Goal: Task Accomplishment & Management: Complete application form

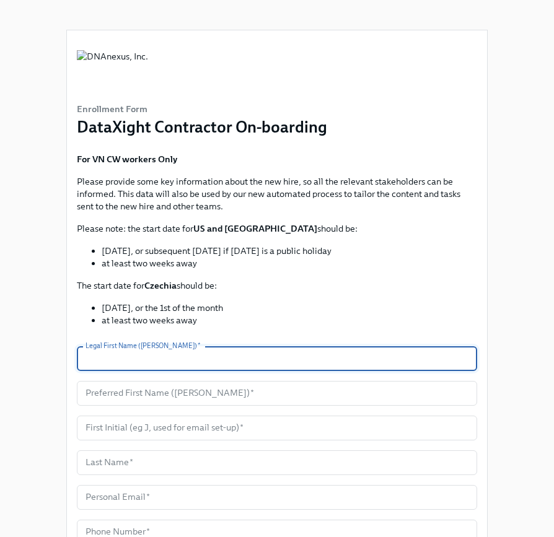
click at [128, 358] on input "text" at bounding box center [277, 358] width 400 height 25
paste input "Manon"
type input "Manon"
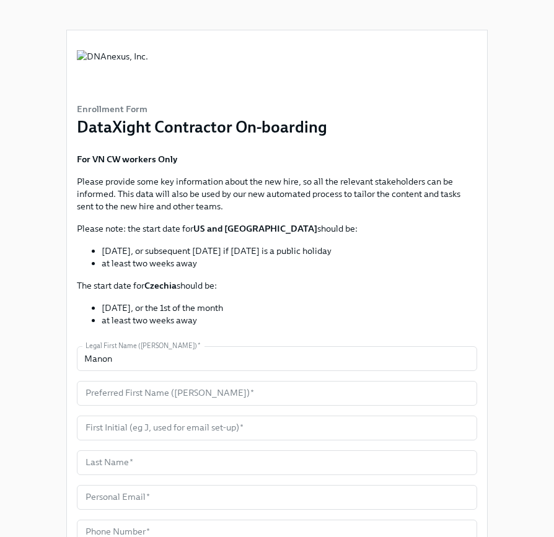
scroll to position [49, 0]
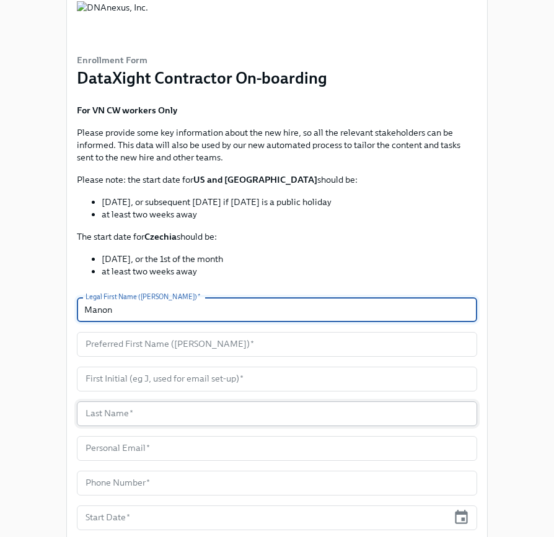
click at [123, 413] on input "text" at bounding box center [277, 413] width 400 height 25
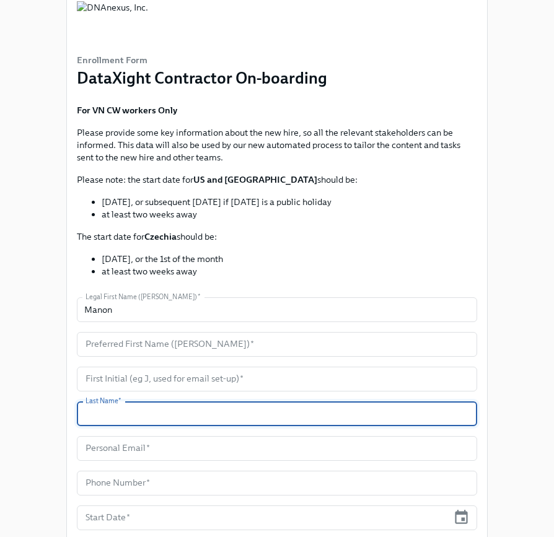
paste input "[GEOGRAPHIC_DATA]"
type input "[GEOGRAPHIC_DATA]"
click at [133, 342] on input "text" at bounding box center [277, 344] width 400 height 25
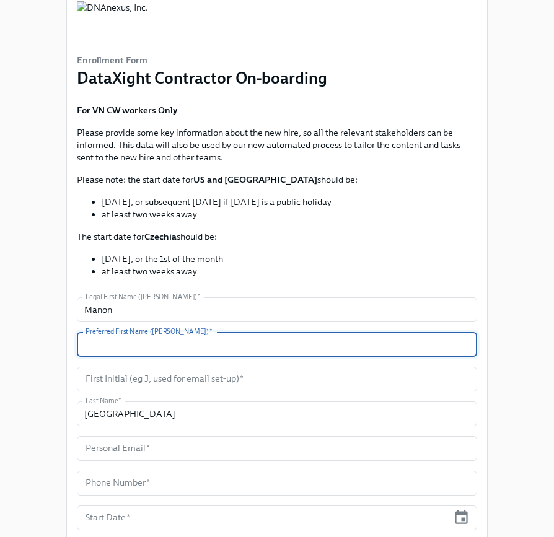
paste input "Manon"
type input "Manon"
click at [132, 378] on input "text" at bounding box center [277, 379] width 400 height 25
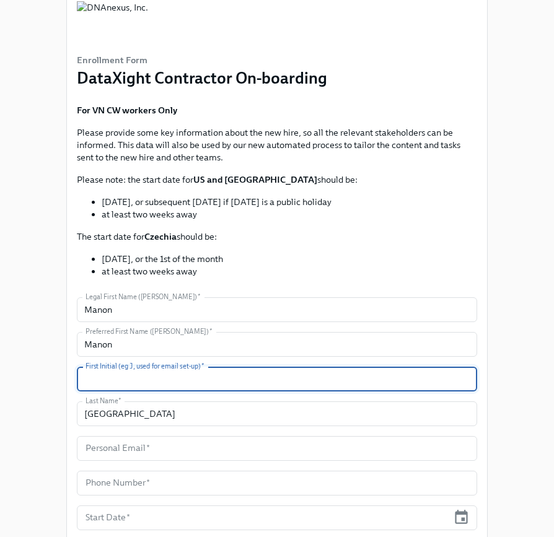
paste input "M"
type input "M"
click at [144, 448] on input "text" at bounding box center [277, 448] width 400 height 25
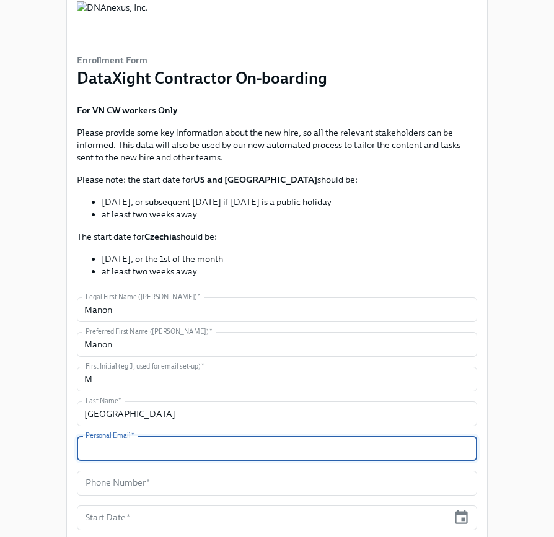
paste input "[EMAIL_ADDRESS][DOMAIN_NAME]"
type input "[EMAIL_ADDRESS][DOMAIN_NAME]"
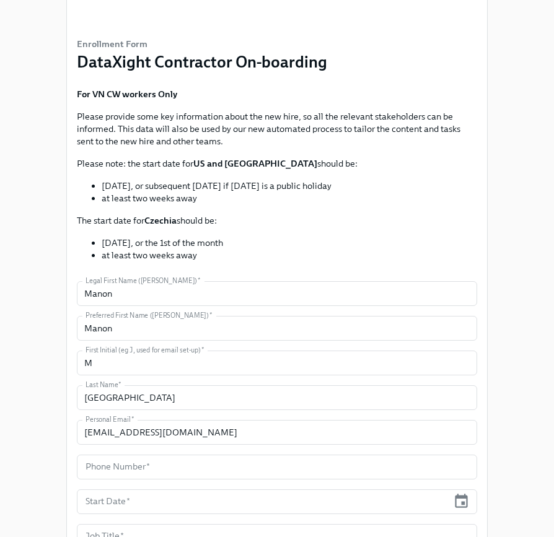
scroll to position [76, 0]
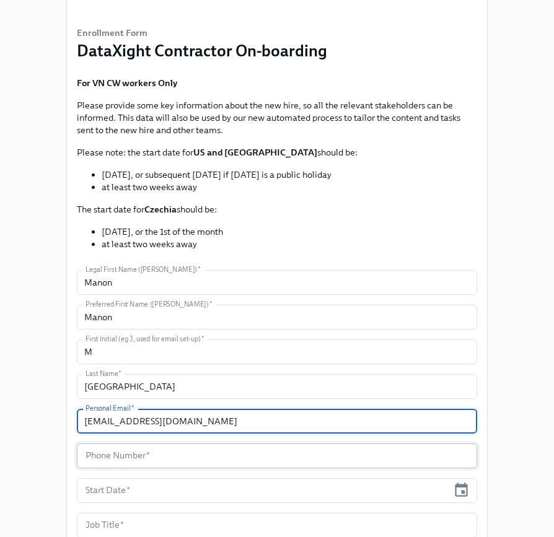
click at [160, 454] on input "text" at bounding box center [277, 456] width 400 height 25
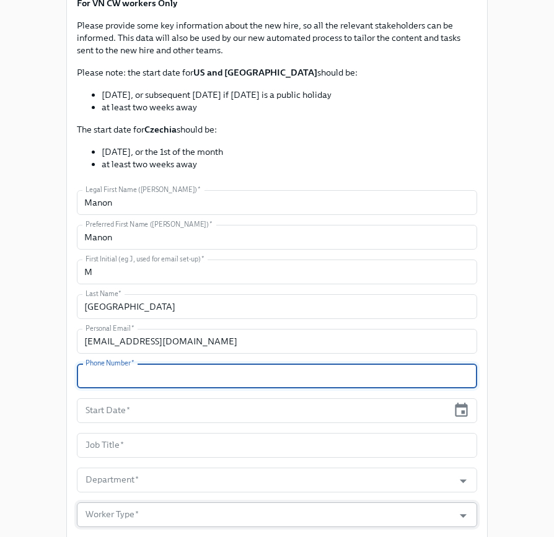
scroll to position [220, 0]
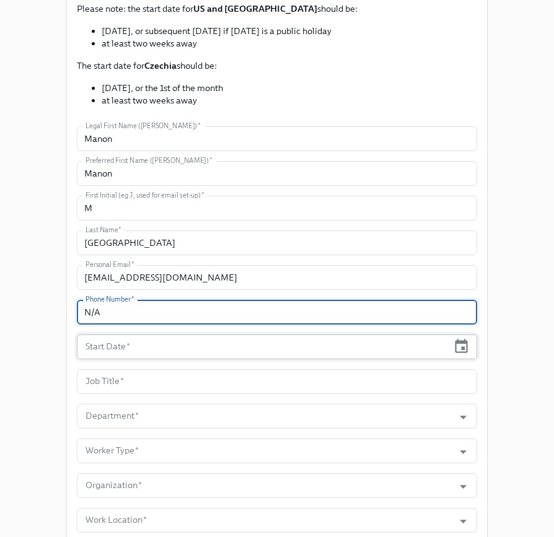
type input "N/A"
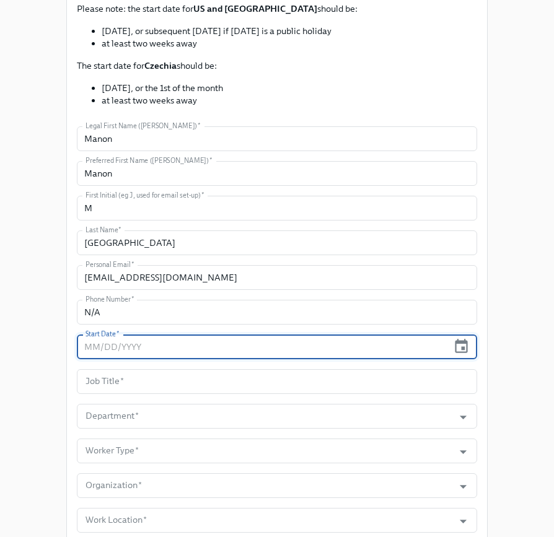
click at [133, 338] on input "text" at bounding box center [262, 346] width 371 height 25
click at [465, 347] on icon "button" at bounding box center [461, 346] width 17 height 17
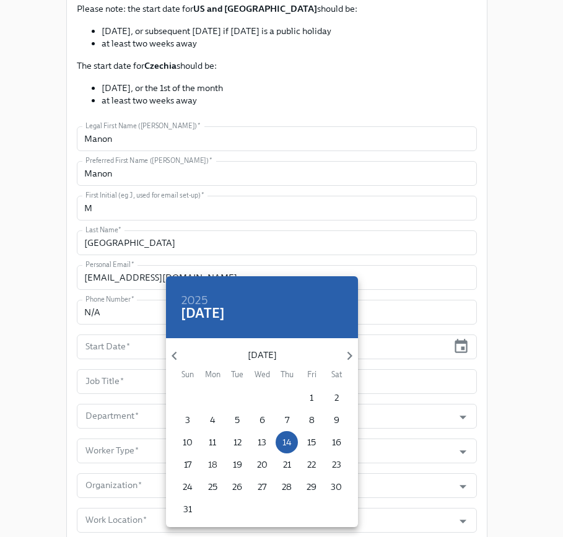
click at [214, 467] on p "18" at bounding box center [212, 464] width 9 height 12
type input "[DATE]"
click at [119, 384] on div at bounding box center [281, 268] width 563 height 537
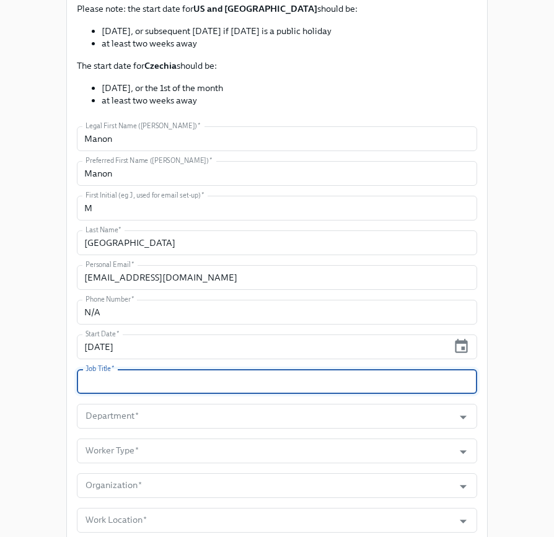
click at [118, 383] on input "text" at bounding box center [277, 381] width 400 height 25
paste input "Bioinformatics Engineer"
type input "Bioinformatics Engineer"
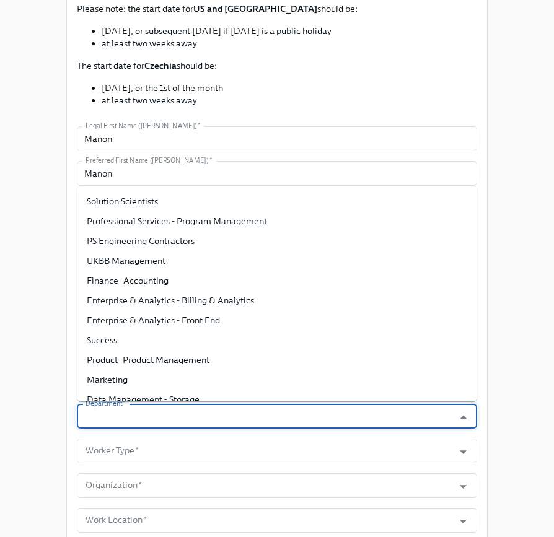
click at [129, 421] on input "Department   *" at bounding box center [265, 416] width 364 height 25
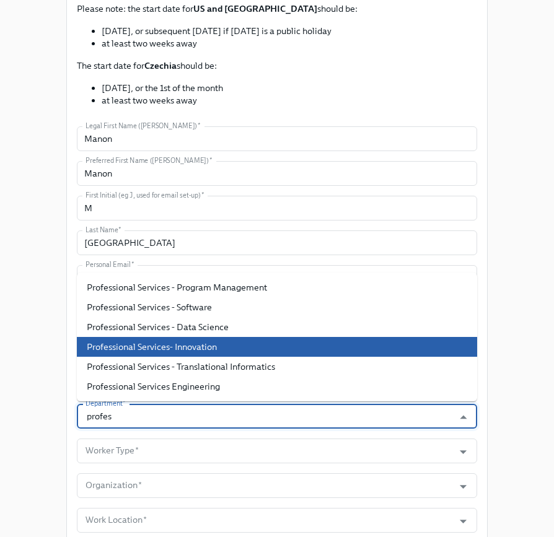
click at [200, 346] on li "Professional Services- Innovation" at bounding box center [277, 347] width 400 height 20
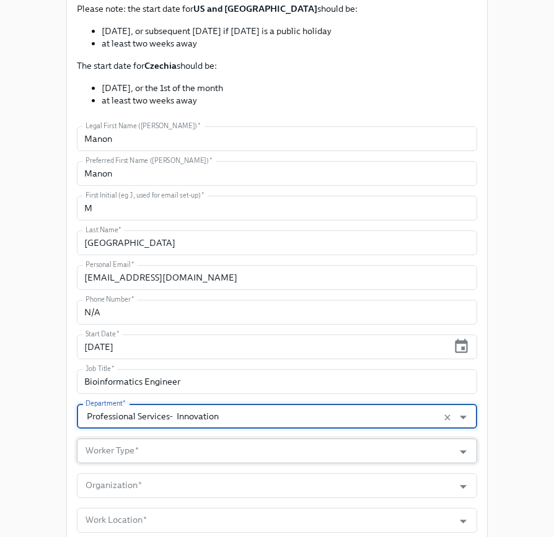
type input "Professional Services- Innovation"
click at [148, 448] on input "Worker Type   *" at bounding box center [265, 451] width 364 height 25
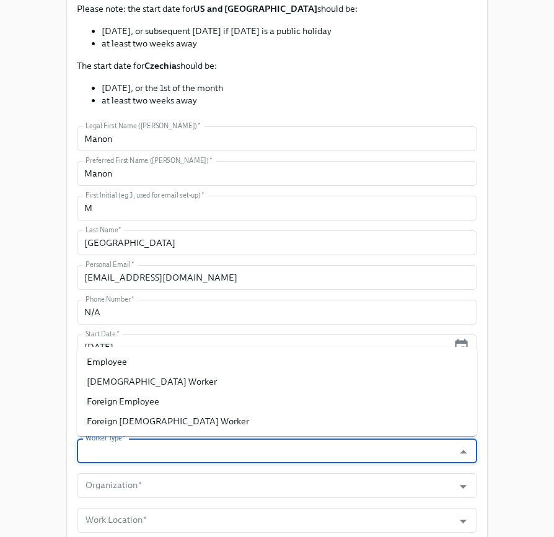
scroll to position [268, 0]
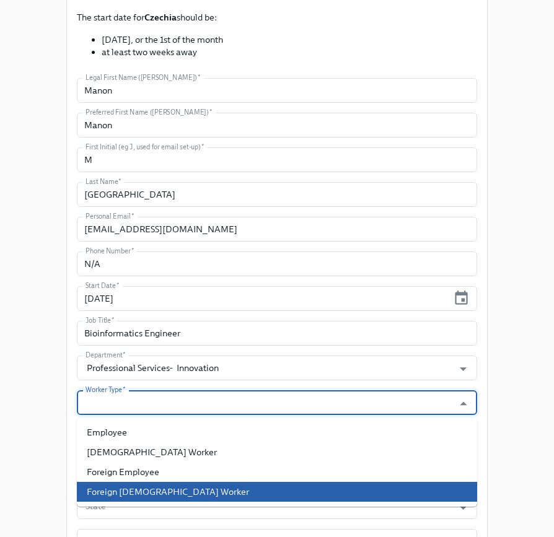
click at [159, 494] on li "Foreign [DEMOGRAPHIC_DATA] Worker" at bounding box center [277, 492] width 400 height 20
type input "Foreign [DEMOGRAPHIC_DATA] Worker"
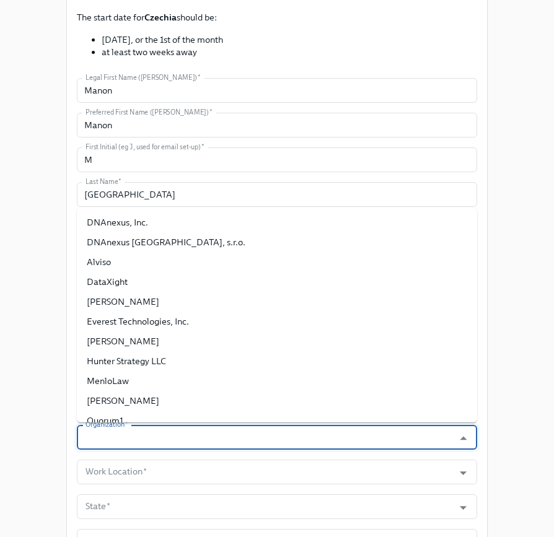
click at [125, 437] on input "Organization   *" at bounding box center [265, 437] width 364 height 25
paste input "DataXight"
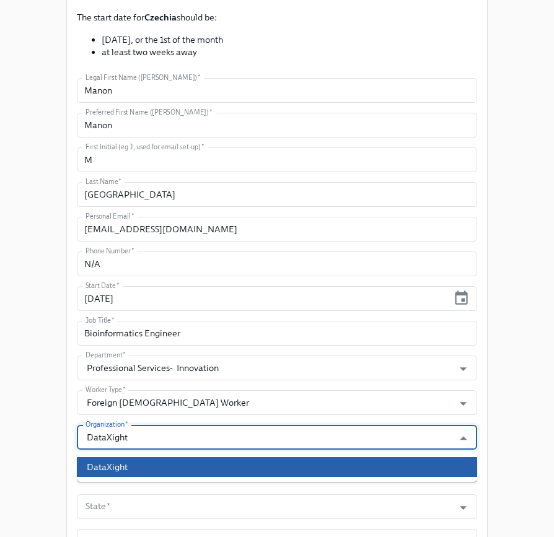
click at [128, 468] on li "DataXight" at bounding box center [277, 467] width 400 height 20
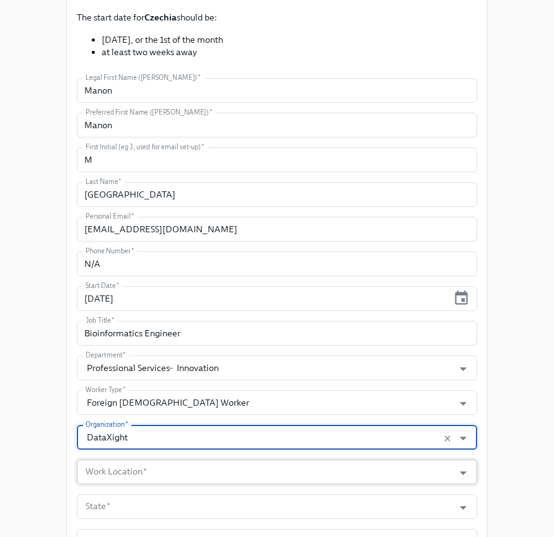
type input "DataXight"
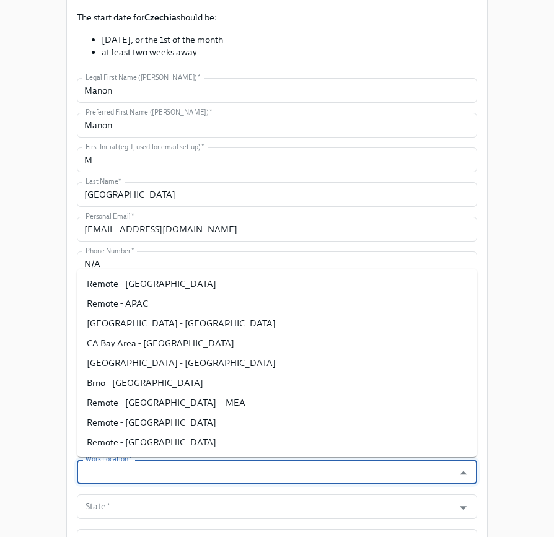
click at [115, 473] on input "Work Location   *" at bounding box center [265, 472] width 364 height 25
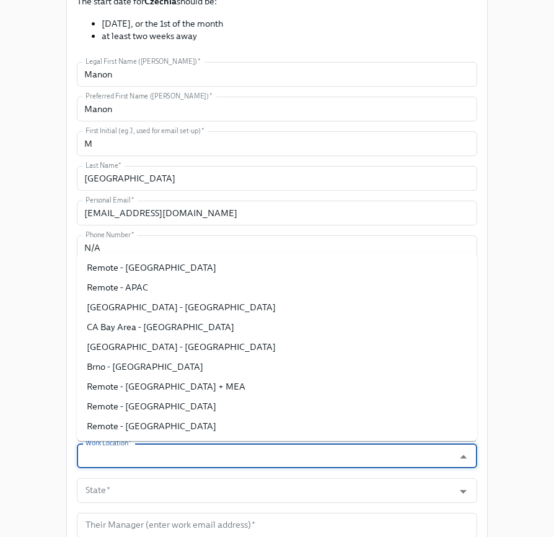
scroll to position [292, 0]
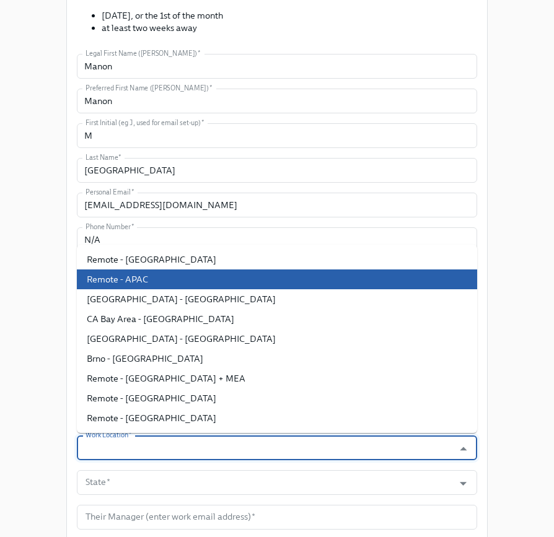
click at [134, 275] on li "Remote - APAC" at bounding box center [277, 279] width 400 height 20
type input "Remote - APAC"
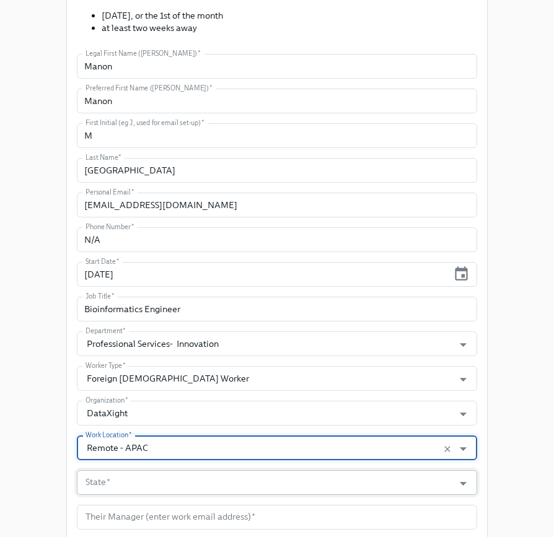
click at [112, 481] on input "State   *" at bounding box center [265, 482] width 364 height 25
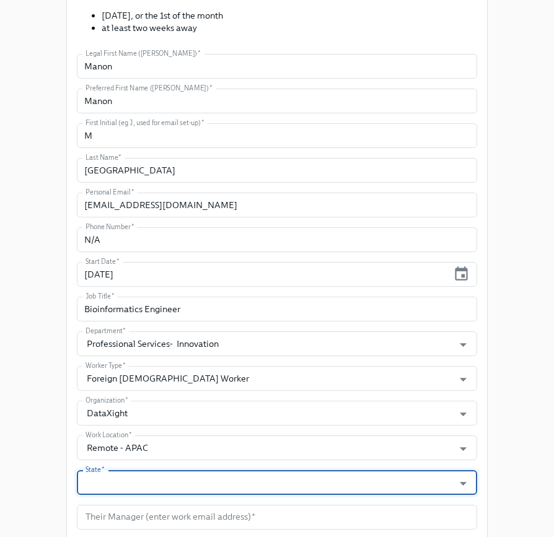
scroll to position [372, 0]
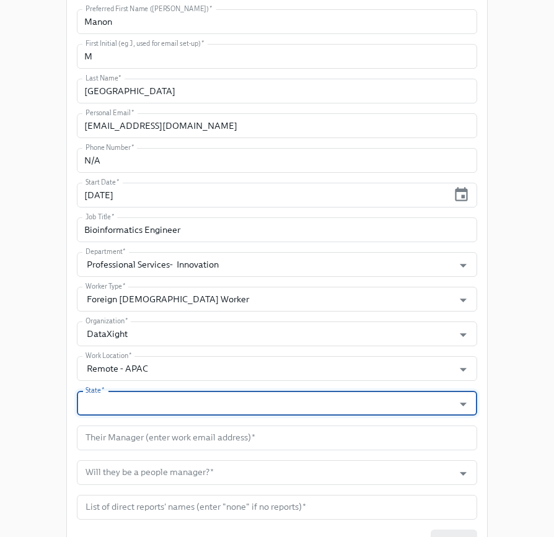
paste input "Outside of [GEOGRAPHIC_DATA]"
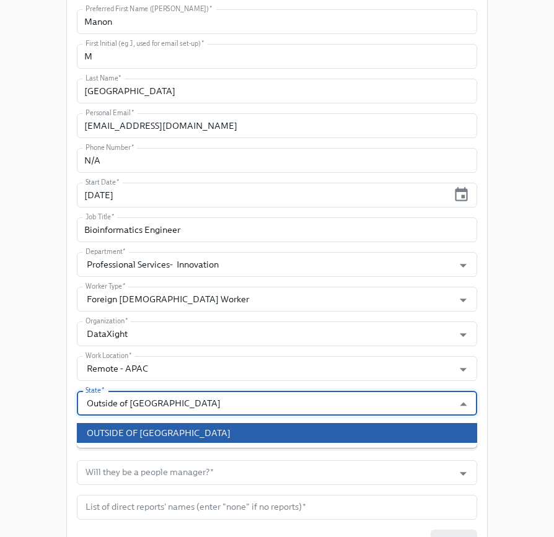
click at [131, 432] on li "OUTSIDE OF [GEOGRAPHIC_DATA]" at bounding box center [277, 433] width 400 height 20
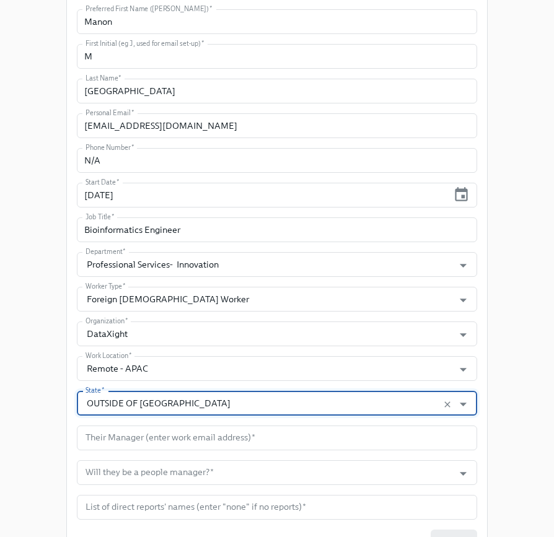
type input "OUTSIDE OF [GEOGRAPHIC_DATA]"
click at [143, 442] on input "text" at bounding box center [277, 438] width 400 height 25
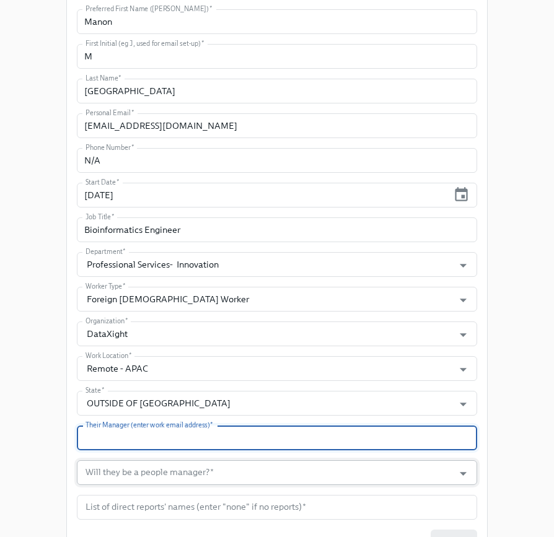
paste input "[EMAIL_ADDRESS][DOMAIN_NAME]"
type input "[EMAIL_ADDRESS][DOMAIN_NAME]"
click at [138, 473] on input "Will they be a people manager?   *" at bounding box center [265, 472] width 364 height 25
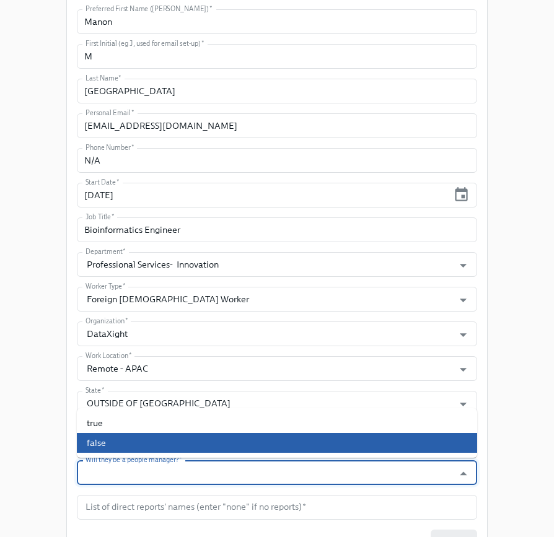
click at [110, 447] on li "false" at bounding box center [277, 443] width 400 height 20
type input "false"
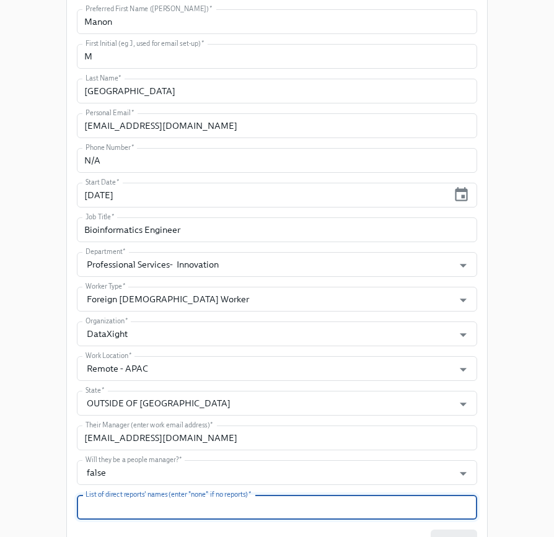
click at [128, 502] on input "text" at bounding box center [277, 507] width 400 height 25
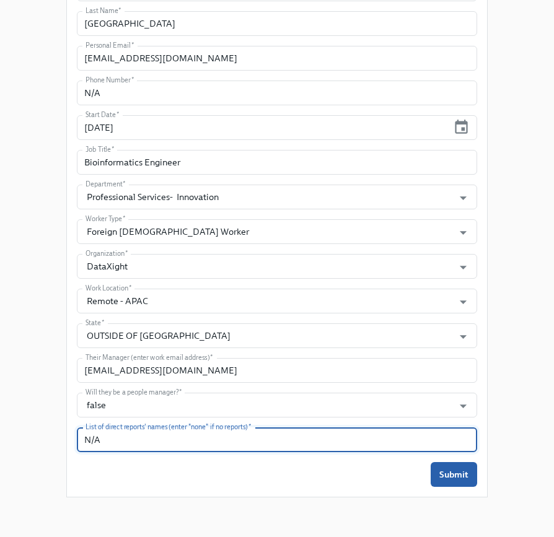
type input "N/A"
click at [54, 219] on div "Enrollment Form DataXight Contractor On-boarding For VN CW workers Only Please …" at bounding box center [277, 34] width 514 height 946
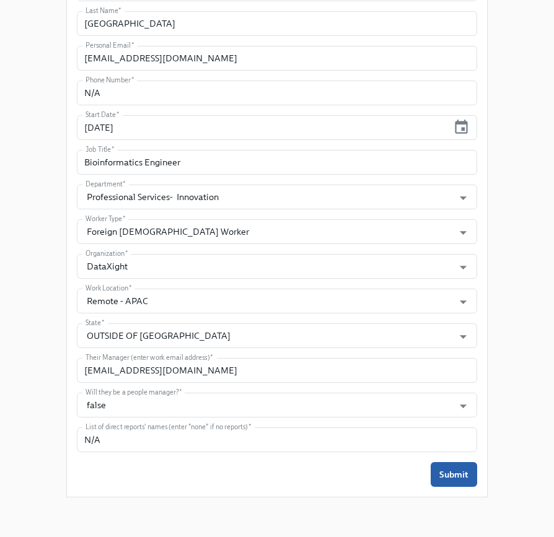
click at [48, 199] on div "Enrollment Form DataXight Contractor On-boarding For VN CW workers Only Please …" at bounding box center [277, 34] width 514 height 946
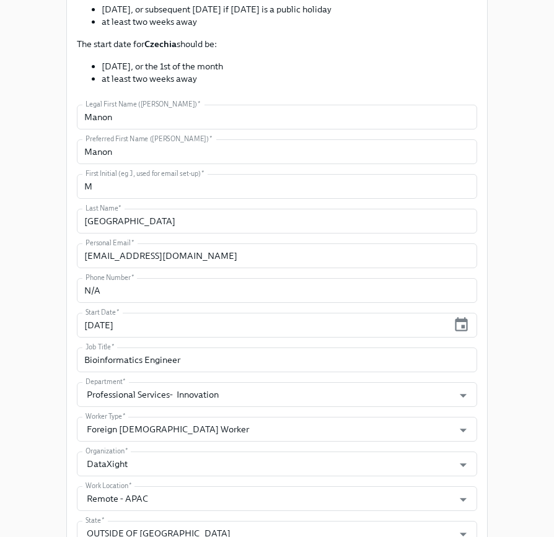
scroll to position [211, 0]
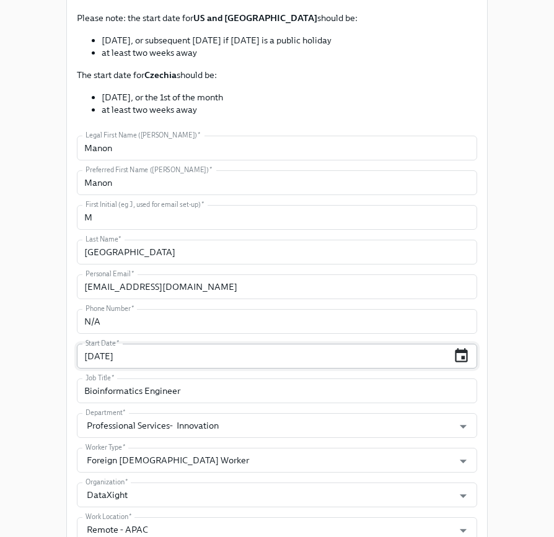
click at [460, 359] on icon "button" at bounding box center [461, 355] width 17 height 17
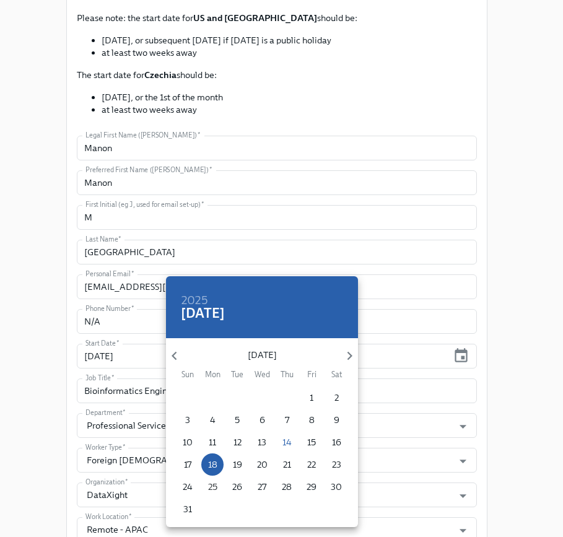
click at [215, 487] on p "25" at bounding box center [212, 487] width 9 height 12
type input "[DATE]"
click at [506, 400] on div at bounding box center [281, 268] width 563 height 537
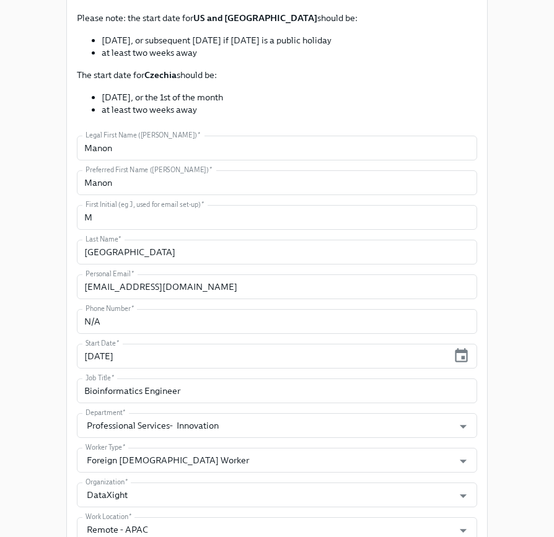
scroll to position [421, 0]
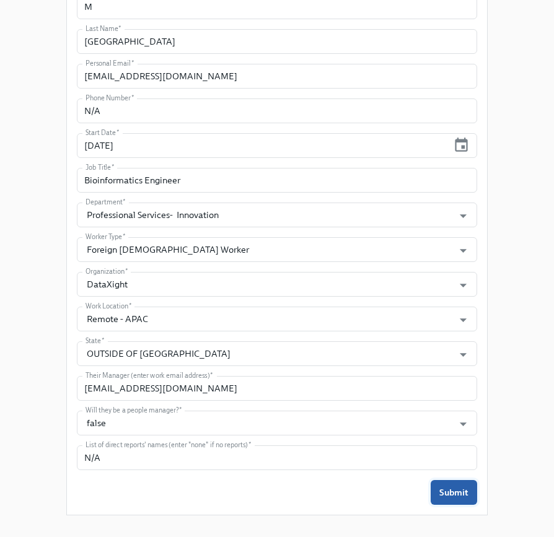
click at [466, 496] on span "Submit" at bounding box center [453, 492] width 29 height 12
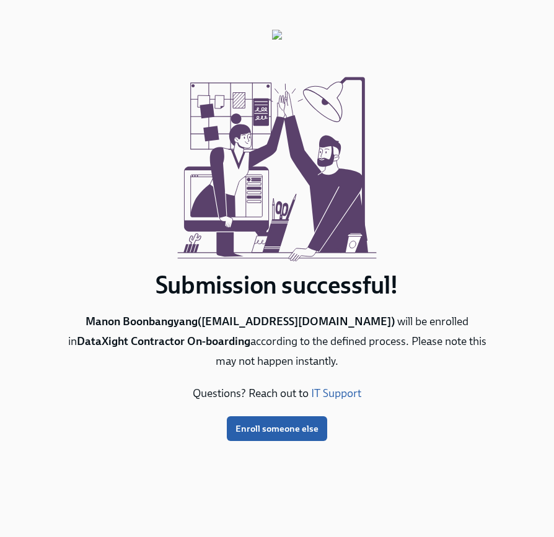
scroll to position [0, 0]
click at [279, 430] on span "Enroll someone else" at bounding box center [276, 428] width 83 height 12
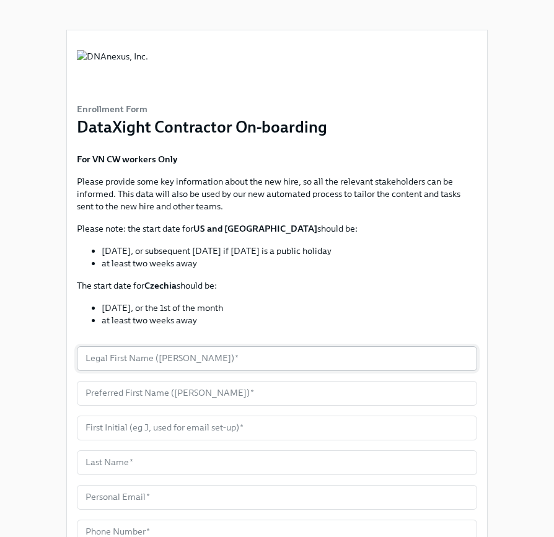
click at [160, 349] on input "text" at bounding box center [277, 358] width 400 height 25
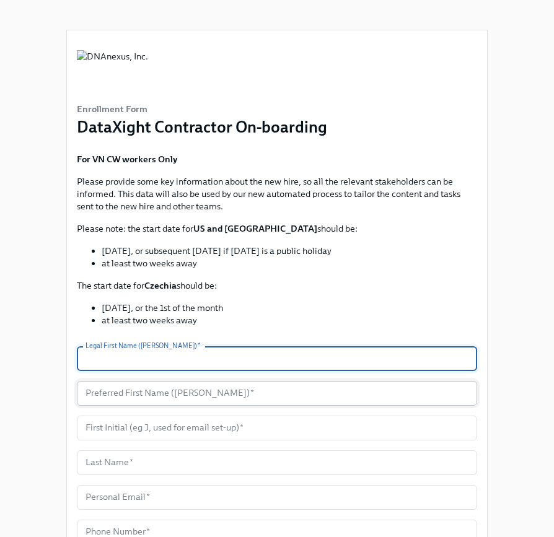
paste input "Cong"
type input "Cong"
click at [130, 393] on input "text" at bounding box center [277, 393] width 400 height 25
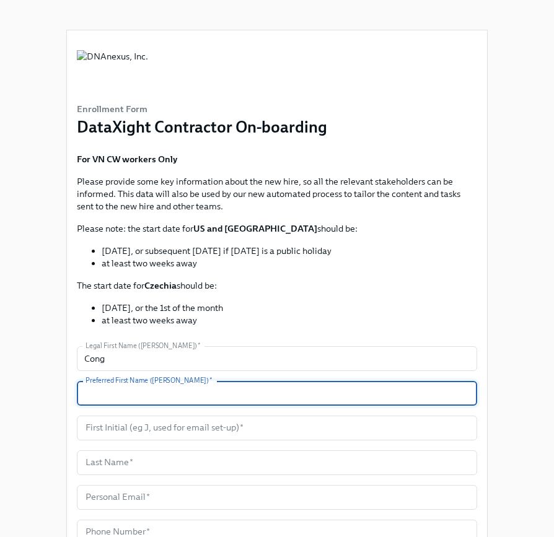
paste input "Cong"
type input "Cong"
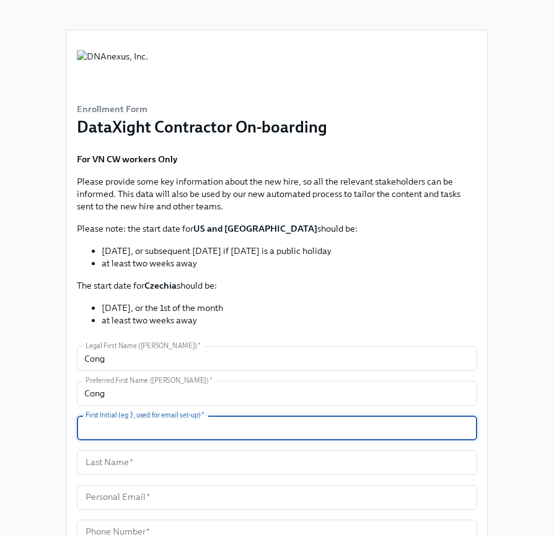
click at [142, 426] on input "text" at bounding box center [277, 428] width 400 height 25
type input "C"
click at [133, 461] on input "text" at bounding box center [277, 462] width 400 height 25
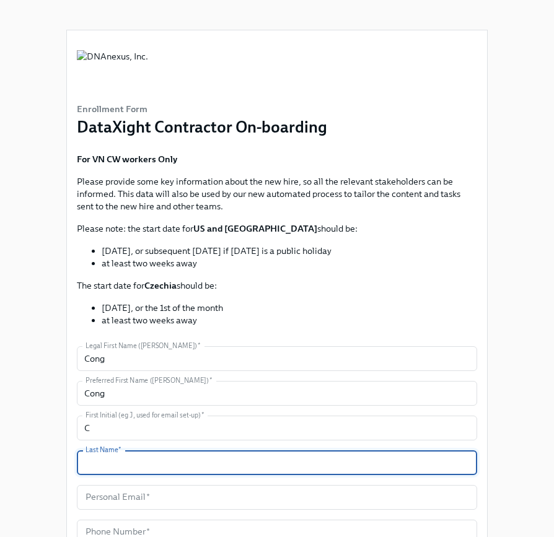
paste input "[PERSON_NAME]"
type input "[PERSON_NAME]"
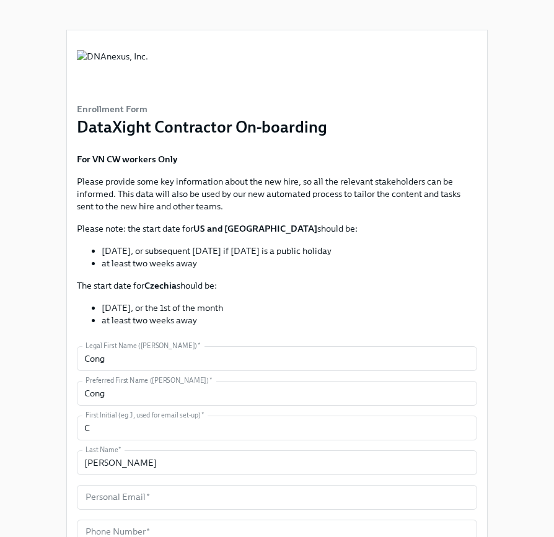
scroll to position [198, 0]
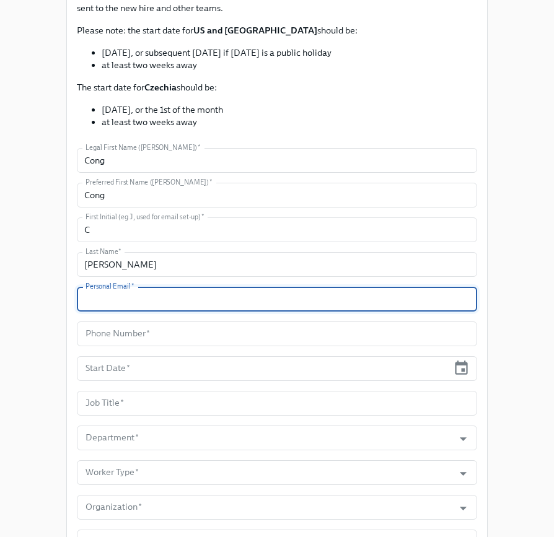
click at [116, 300] on input "text" at bounding box center [277, 299] width 400 height 25
paste input "[EMAIL_ADDRESS][DOMAIN_NAME]"
type input "[EMAIL_ADDRESS][DOMAIN_NAME]"
click at [151, 329] on input "text" at bounding box center [277, 333] width 400 height 25
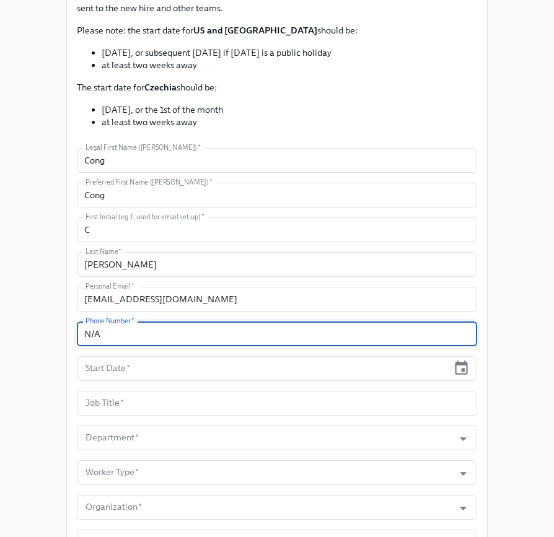
scroll to position [438, 0]
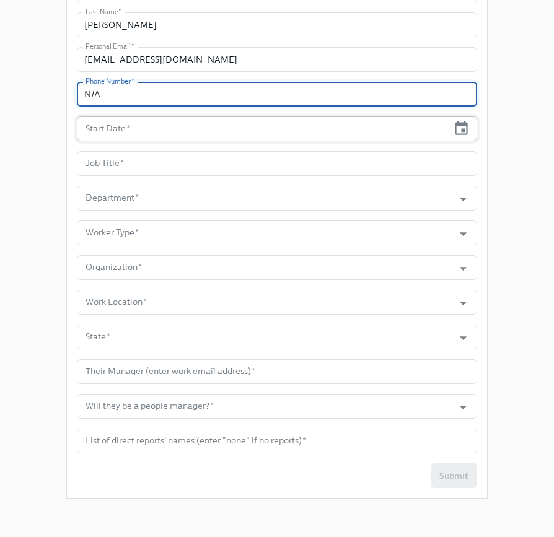
type input "N/A"
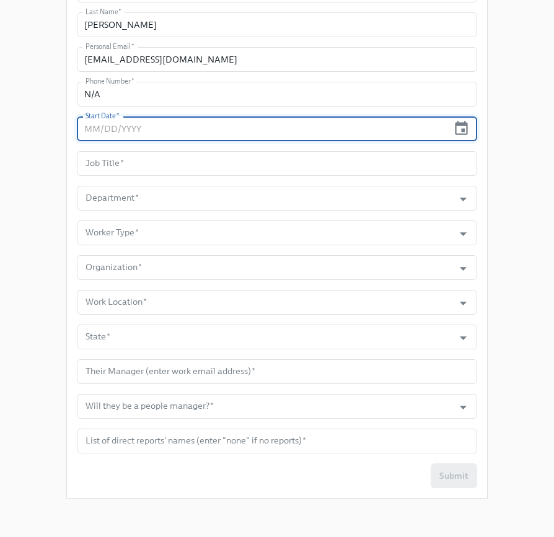
click at [130, 128] on input "text" at bounding box center [262, 128] width 371 height 25
click at [465, 129] on icon "button" at bounding box center [461, 128] width 17 height 17
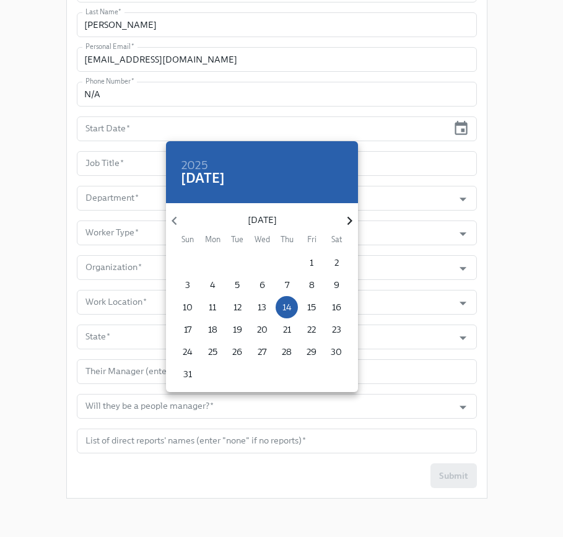
click at [352, 228] on icon "button" at bounding box center [349, 220] width 17 height 17
click at [212, 307] on p "15" at bounding box center [212, 307] width 9 height 12
type input "[DATE]"
click at [106, 163] on div at bounding box center [281, 268] width 563 height 537
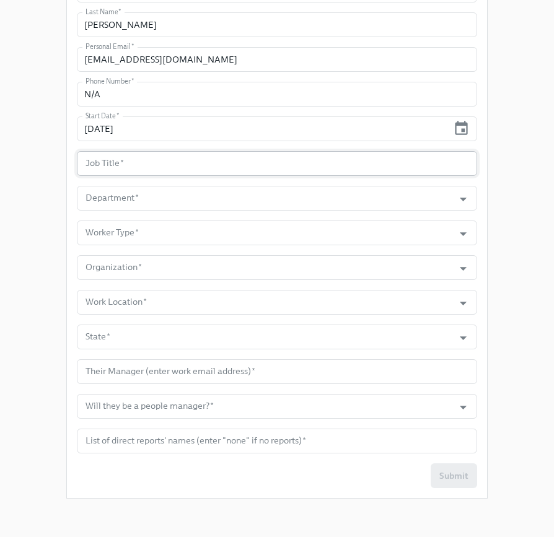
click at [98, 162] on input "text" at bounding box center [277, 163] width 400 height 25
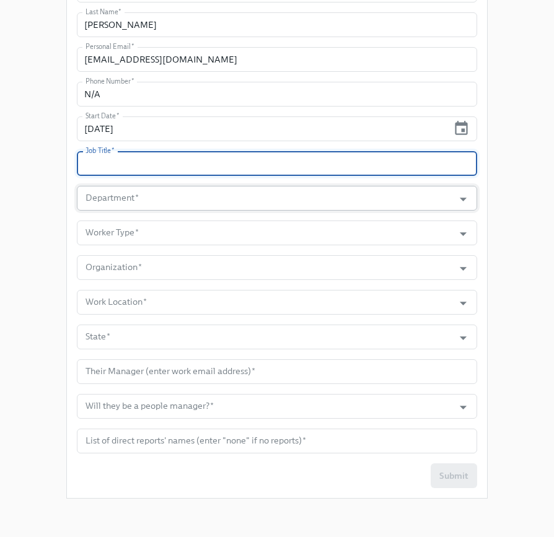
paste input "Bioinformatics Engineer"
type input "Bioinformatics Engineer"
click at [117, 199] on input "Department   *" at bounding box center [265, 198] width 364 height 25
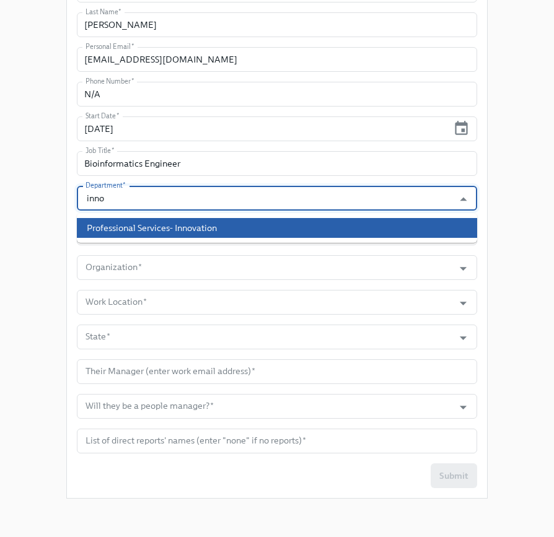
click at [139, 235] on li "Professional Services- Innovation" at bounding box center [277, 228] width 400 height 20
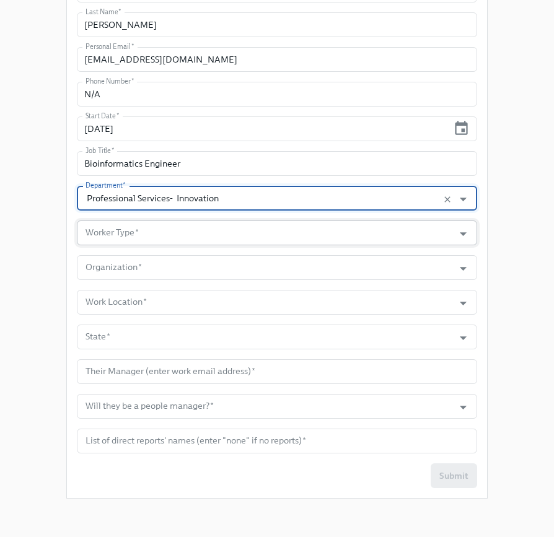
type input "Professional Services- Innovation"
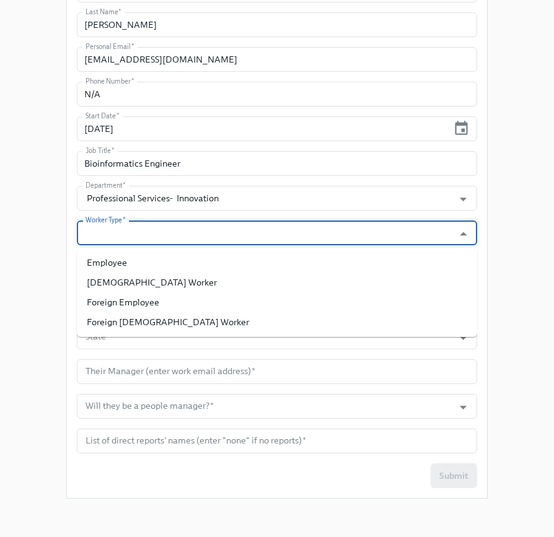
click at [127, 228] on input "Worker Type   *" at bounding box center [265, 233] width 364 height 25
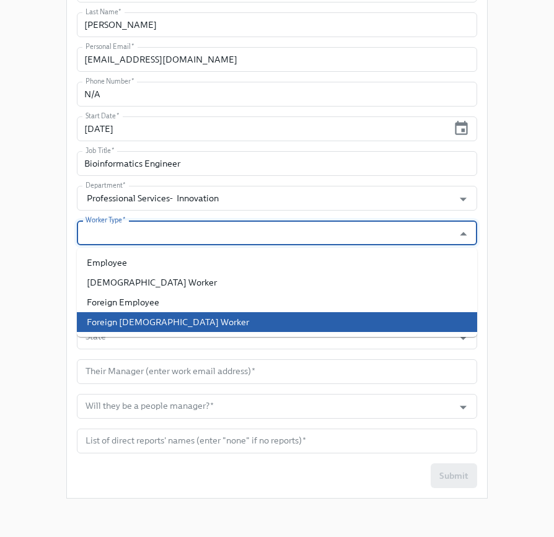
click at [143, 318] on li "Foreign [DEMOGRAPHIC_DATA] Worker" at bounding box center [277, 322] width 400 height 20
type input "Foreign [DEMOGRAPHIC_DATA] Worker"
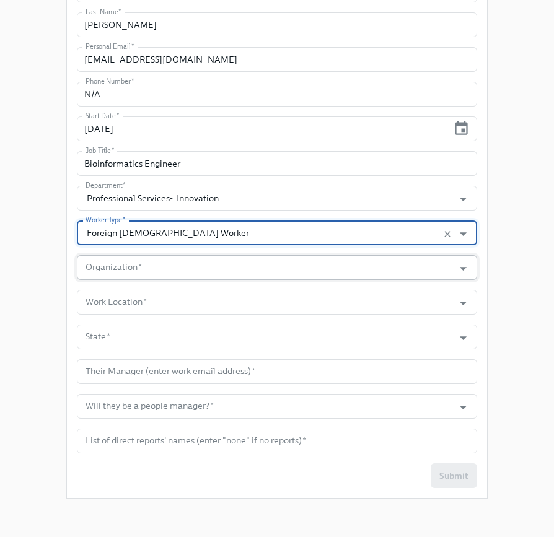
click at [137, 264] on input "Organization   *" at bounding box center [265, 267] width 364 height 25
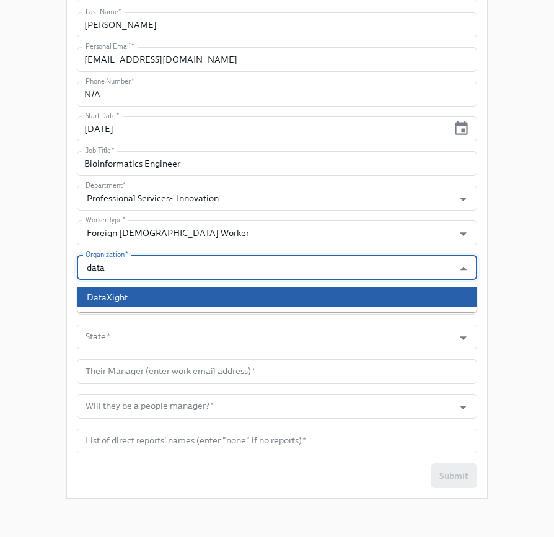
click at [138, 297] on li "DataXight" at bounding box center [277, 297] width 400 height 20
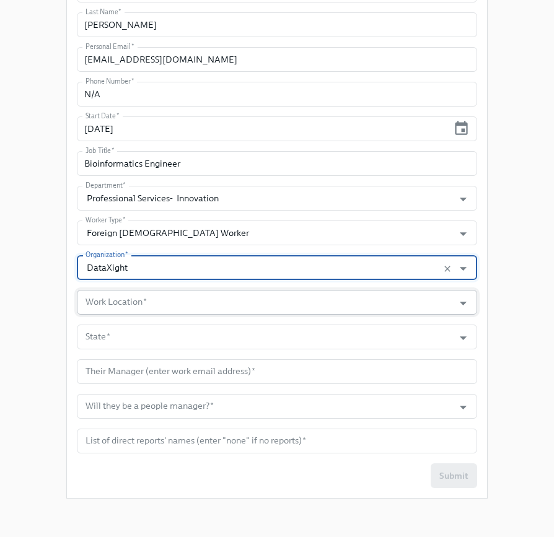
type input "DataXight"
click at [130, 304] on input "Work Location   *" at bounding box center [265, 302] width 364 height 25
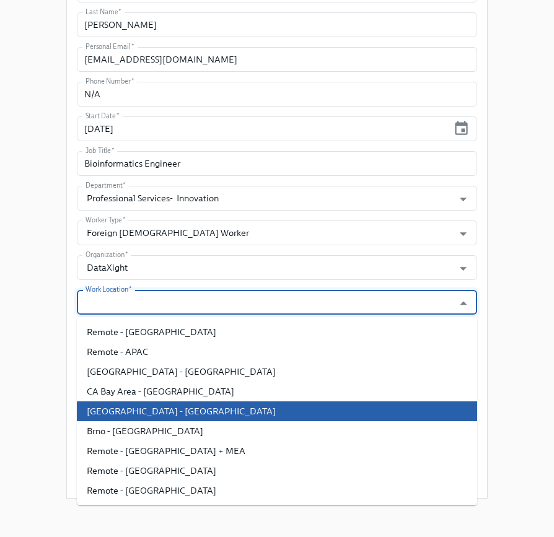
click at [175, 409] on li "[GEOGRAPHIC_DATA] - [GEOGRAPHIC_DATA]" at bounding box center [277, 411] width 400 height 20
type input "[GEOGRAPHIC_DATA] - [GEOGRAPHIC_DATA]"
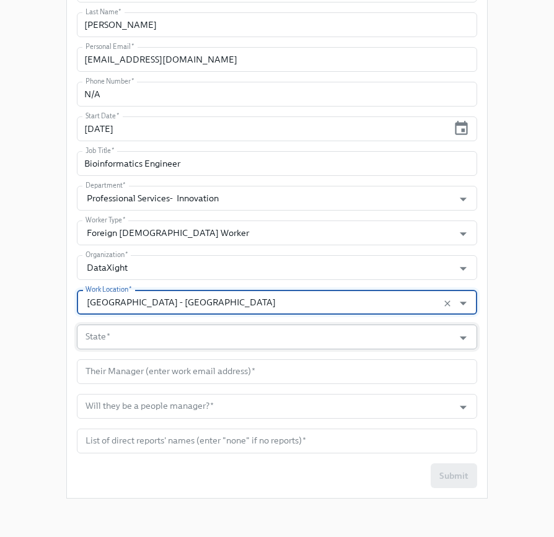
click at [124, 338] on input "State   *" at bounding box center [265, 337] width 364 height 25
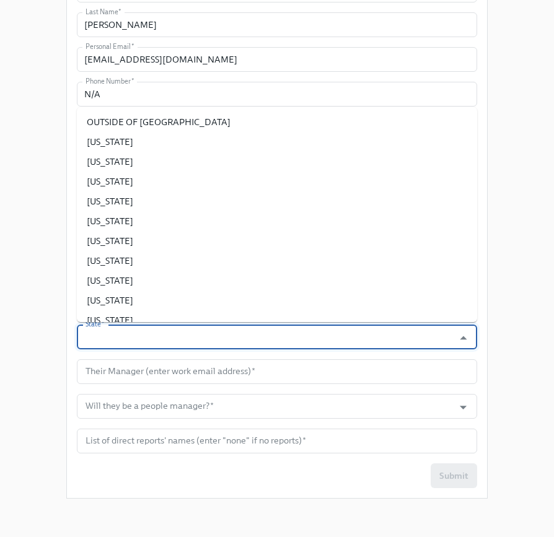
paste input "Outside of [GEOGRAPHIC_DATA]"
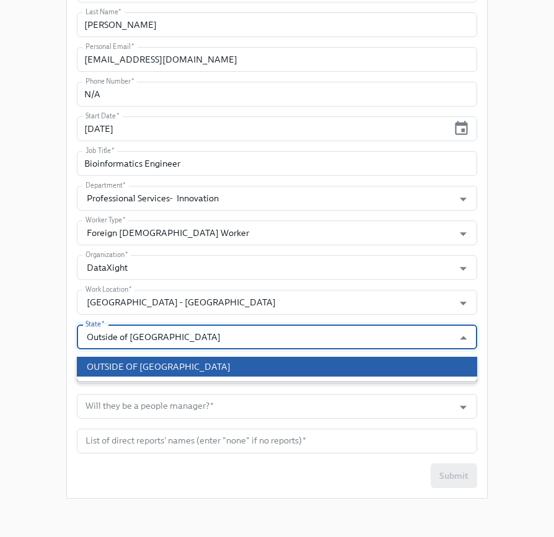
click at [88, 373] on li "OUTSIDE OF [GEOGRAPHIC_DATA]" at bounding box center [277, 367] width 400 height 20
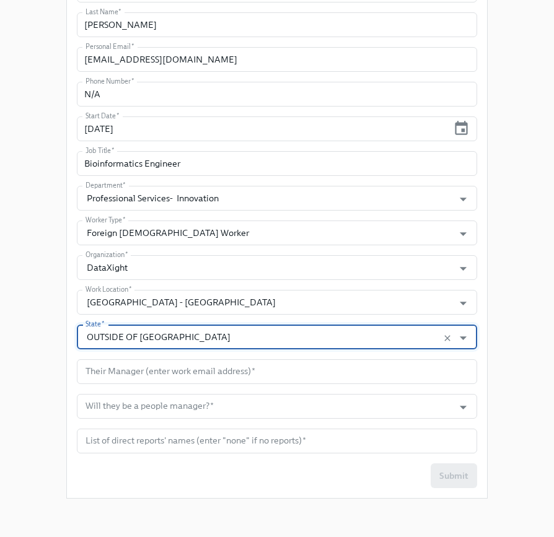
type input "OUTSIDE OF [GEOGRAPHIC_DATA]"
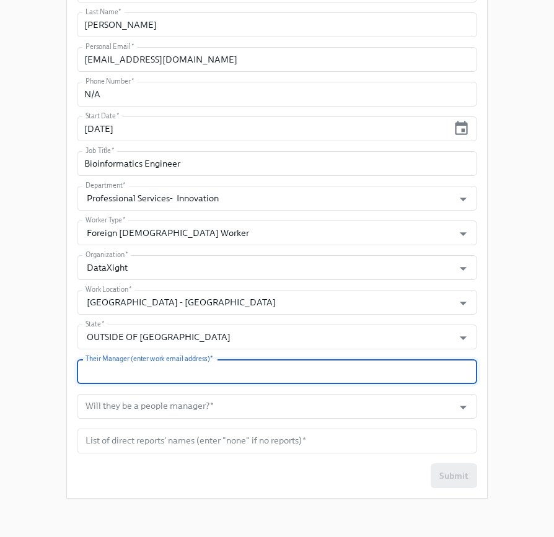
click at [115, 375] on input "text" at bounding box center [277, 371] width 400 height 25
paste input "[EMAIL_ADDRESS][DOMAIN_NAME]"
type input "[EMAIL_ADDRESS][DOMAIN_NAME]"
click at [162, 411] on input "Will they be a people manager?   *" at bounding box center [265, 406] width 364 height 25
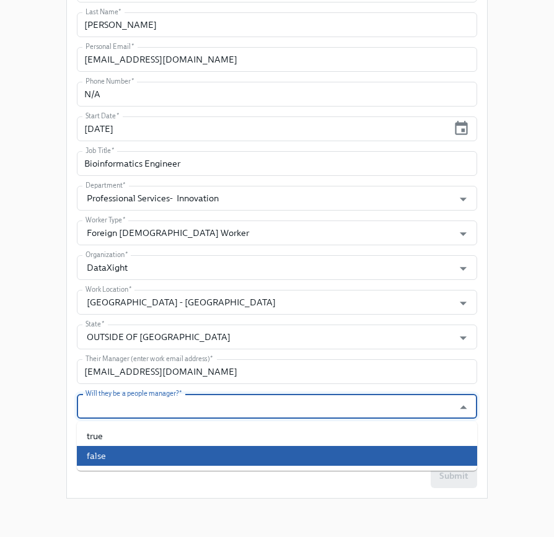
click at [132, 450] on li "false" at bounding box center [277, 456] width 400 height 20
type input "false"
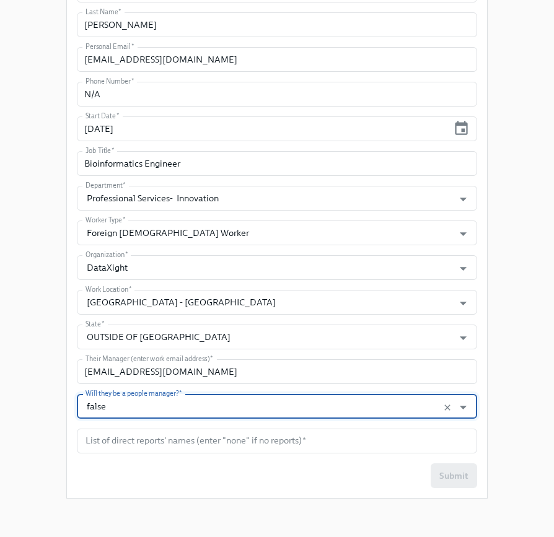
click at [131, 504] on div "Enrollment Form DataXight Contractor On-boarding For VN CW workers Only Please …" at bounding box center [276, 35] width 421 height 946
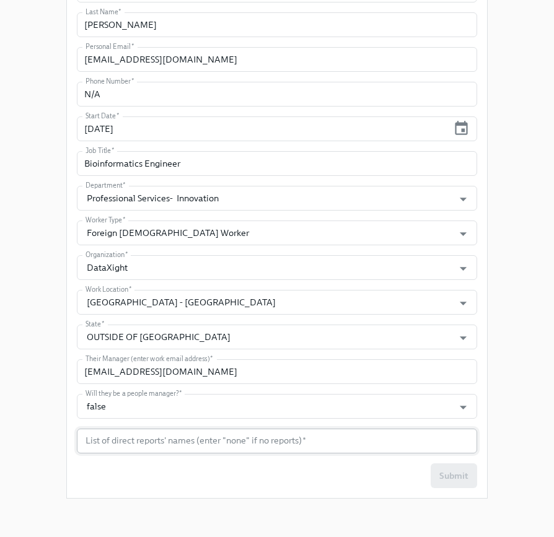
click at [159, 443] on input "text" at bounding box center [277, 441] width 400 height 25
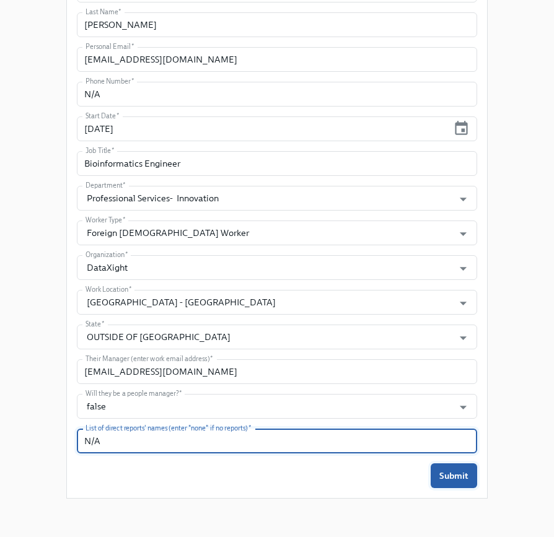
type input "N/A"
click at [458, 479] on span "Submit" at bounding box center [453, 476] width 29 height 12
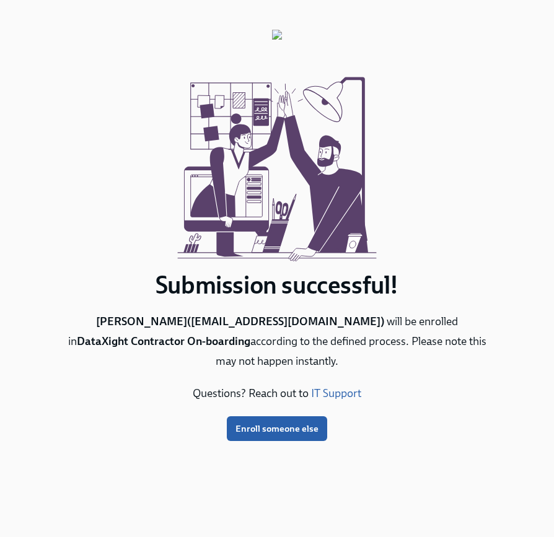
scroll to position [0, 0]
